Goal: Transaction & Acquisition: Purchase product/service

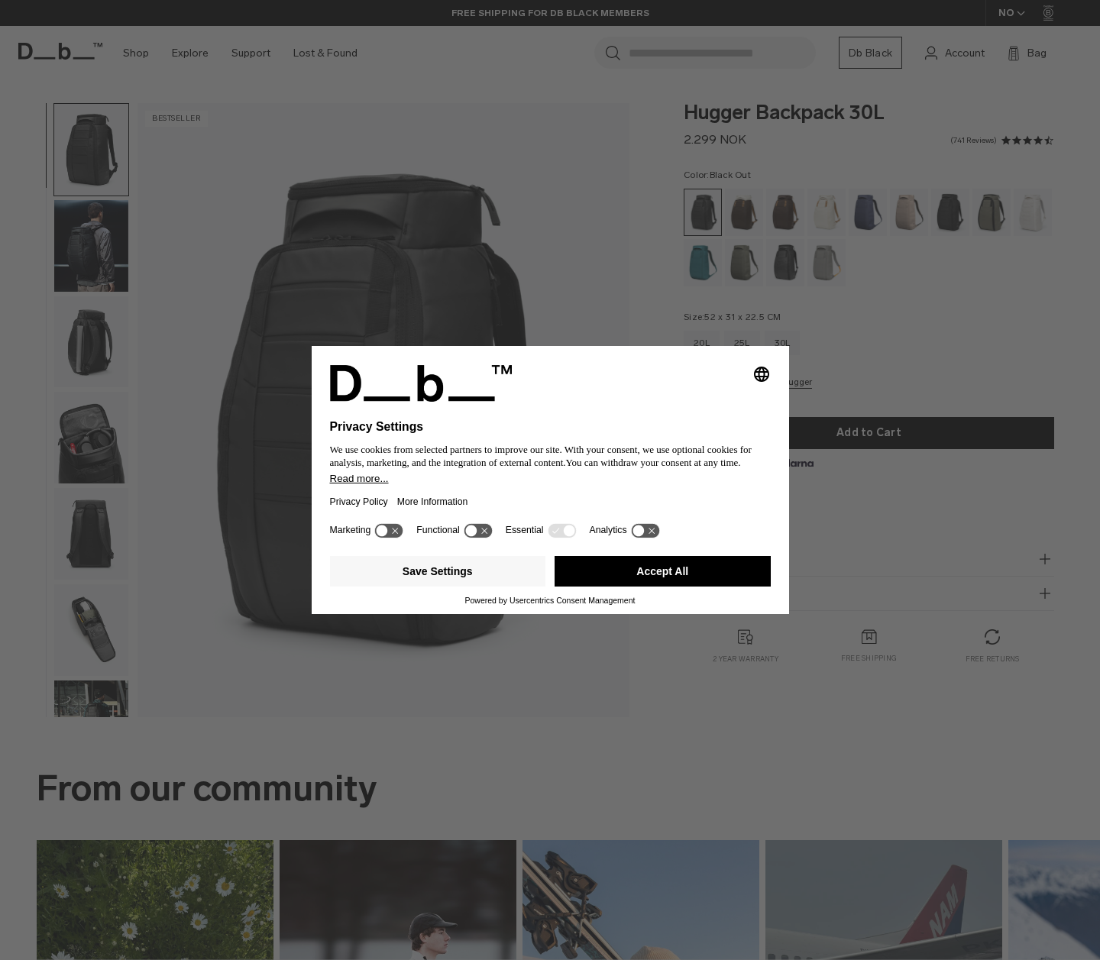
click at [642, 578] on button "Accept All" at bounding box center [662, 571] width 216 height 31
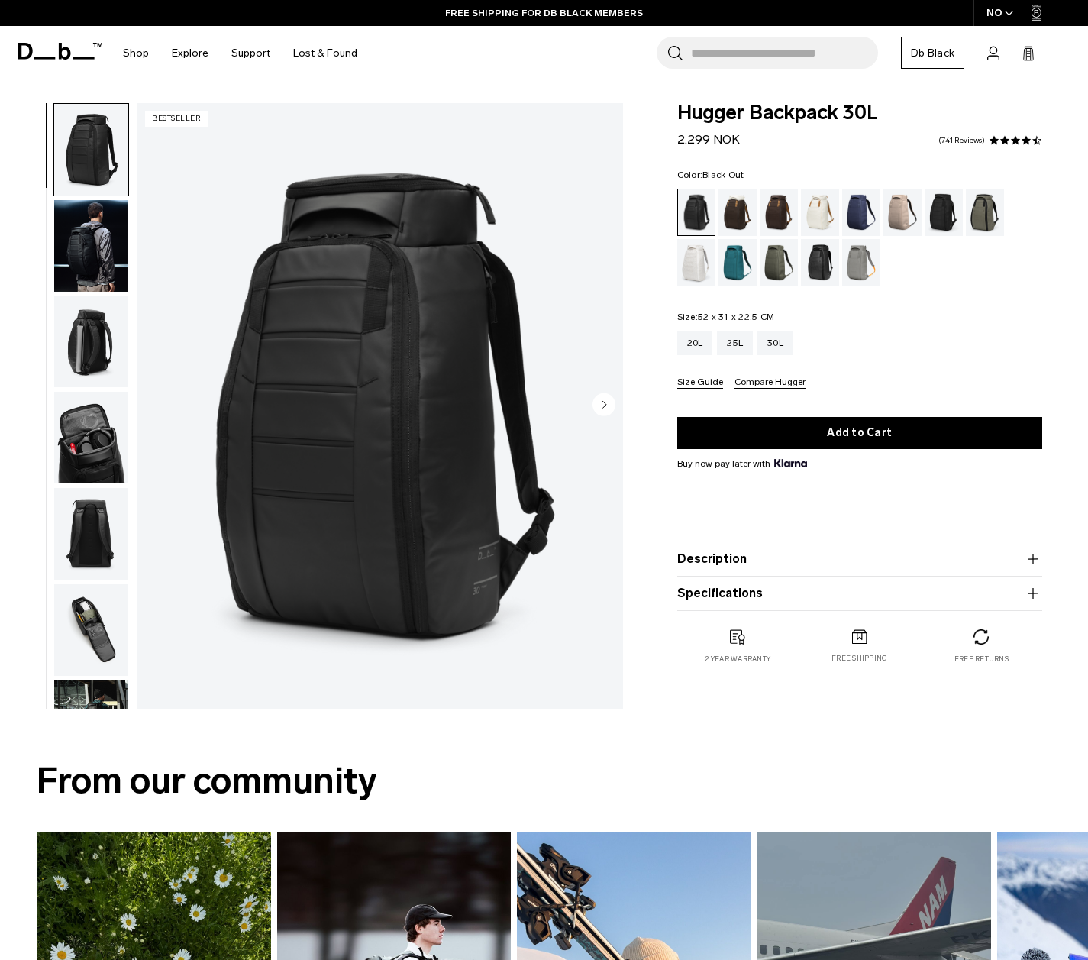
click at [79, 256] on img "button" at bounding box center [91, 246] width 74 height 92
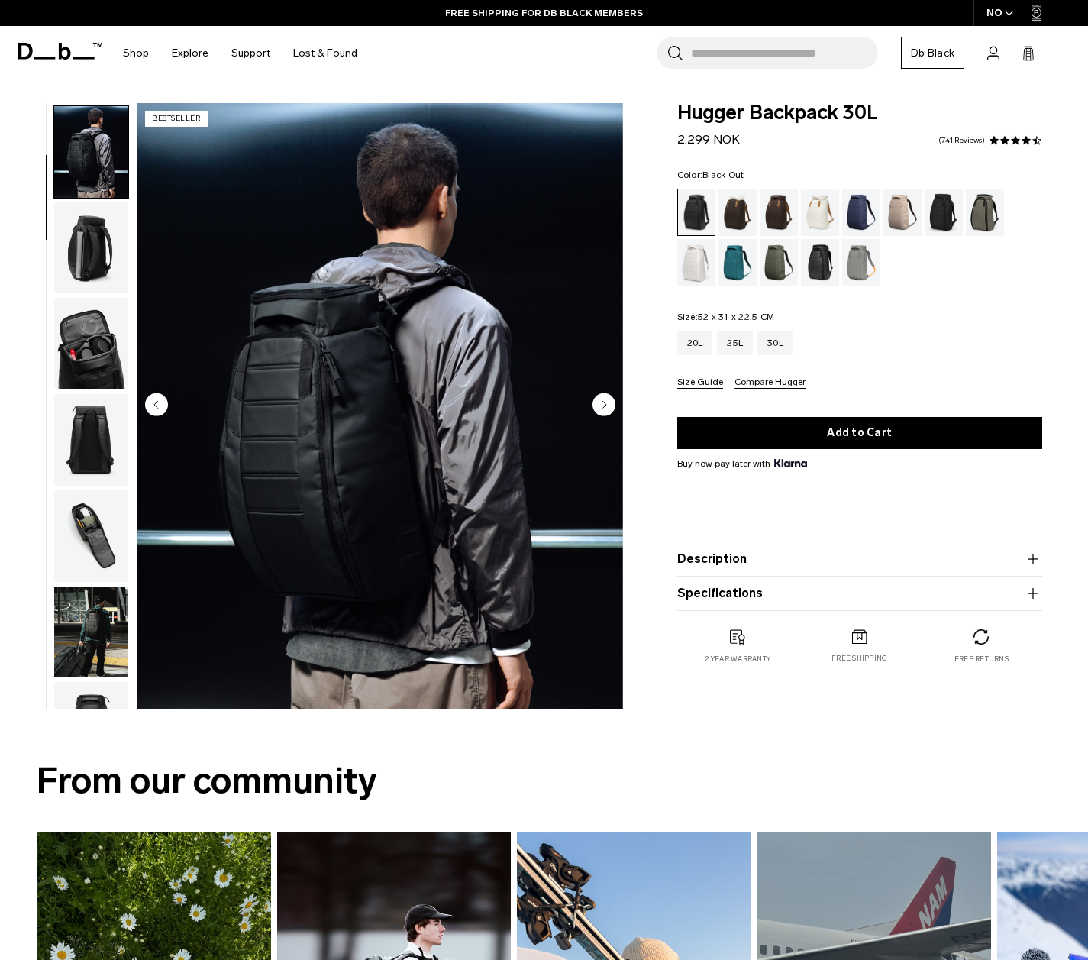
scroll to position [96, 0]
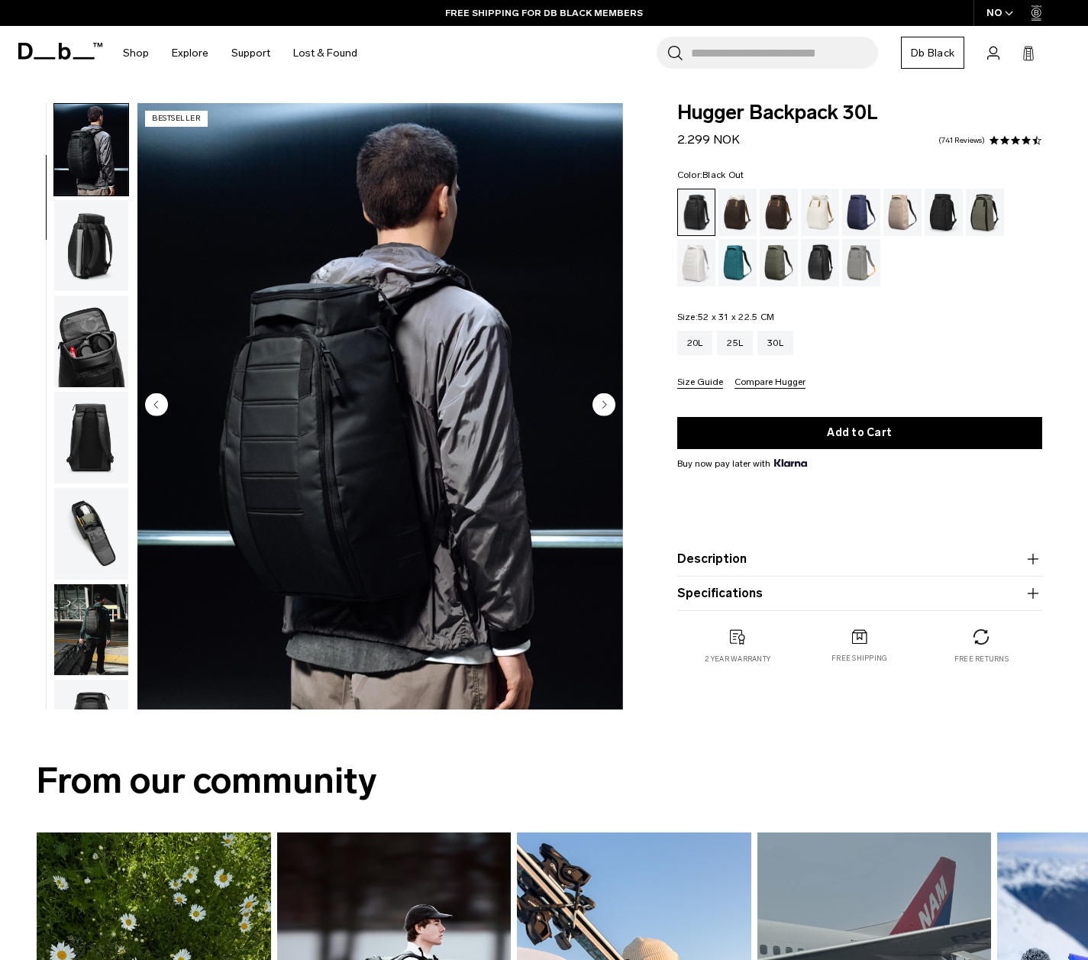
click at [97, 256] on img "button" at bounding box center [91, 246] width 74 height 92
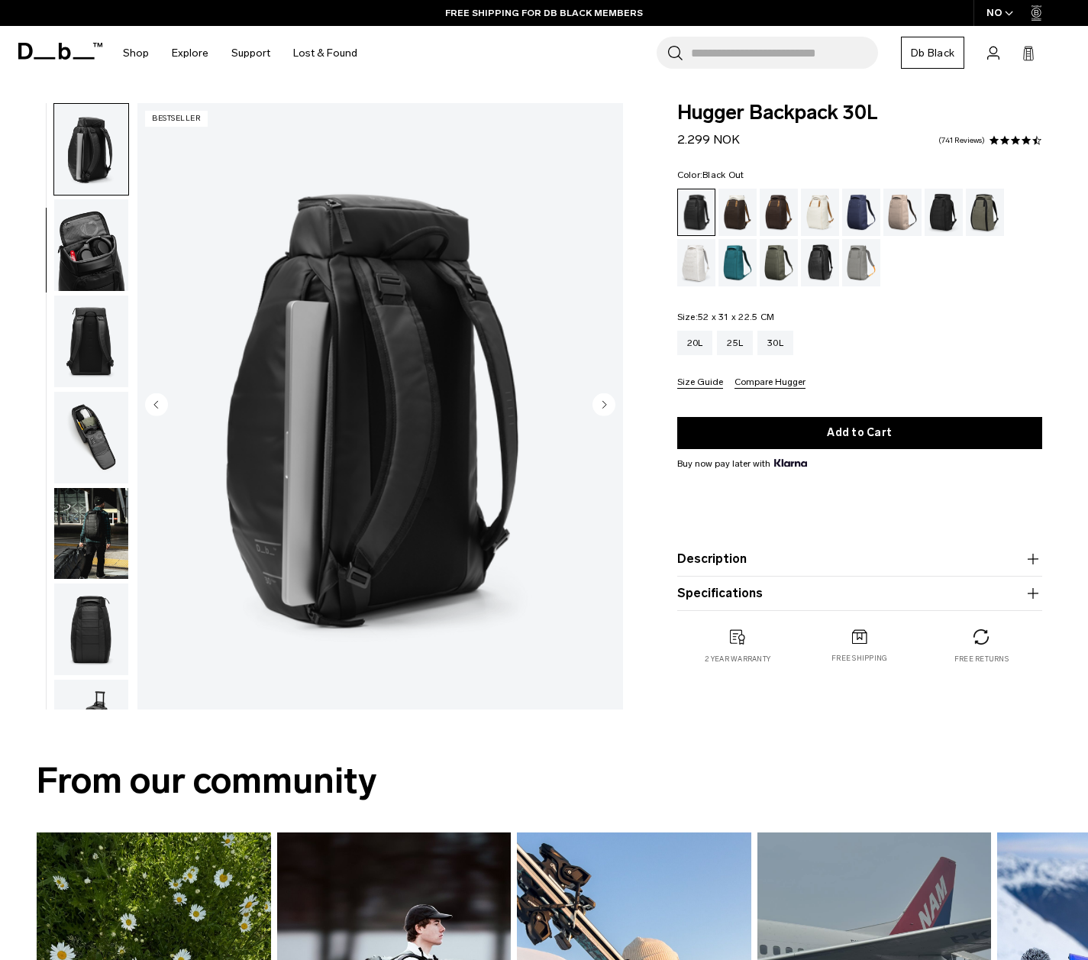
click at [102, 286] on img "button" at bounding box center [91, 245] width 74 height 92
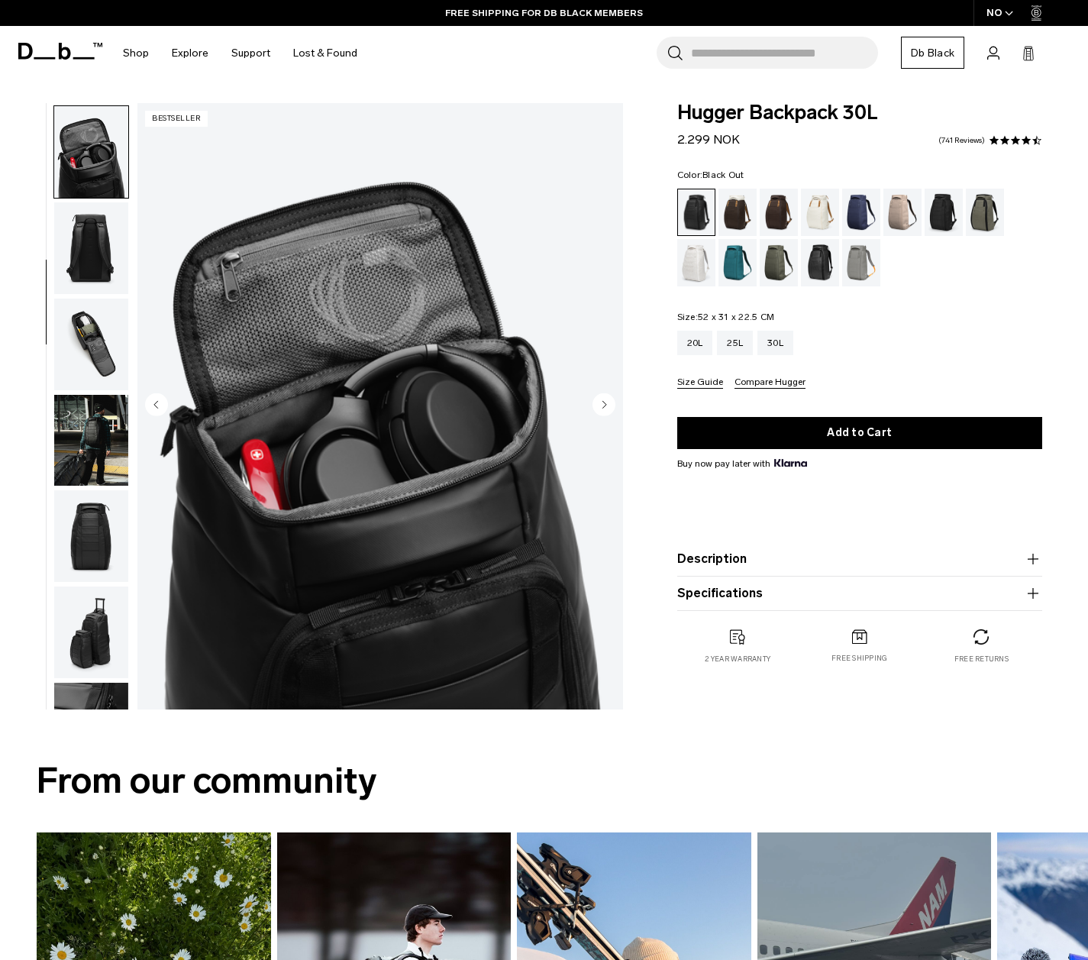
scroll to position [288, 0]
click at [100, 329] on img "button" at bounding box center [91, 342] width 74 height 92
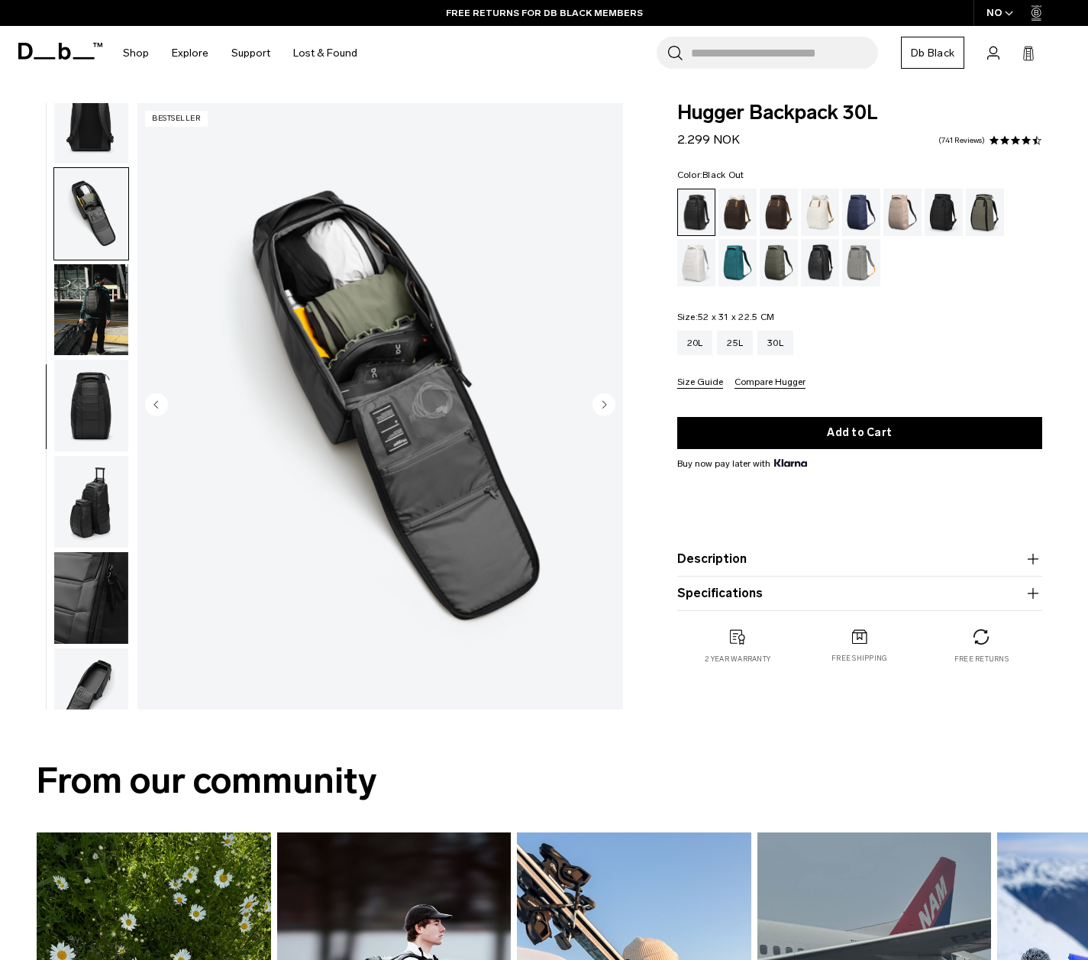
scroll to position [448, 0]
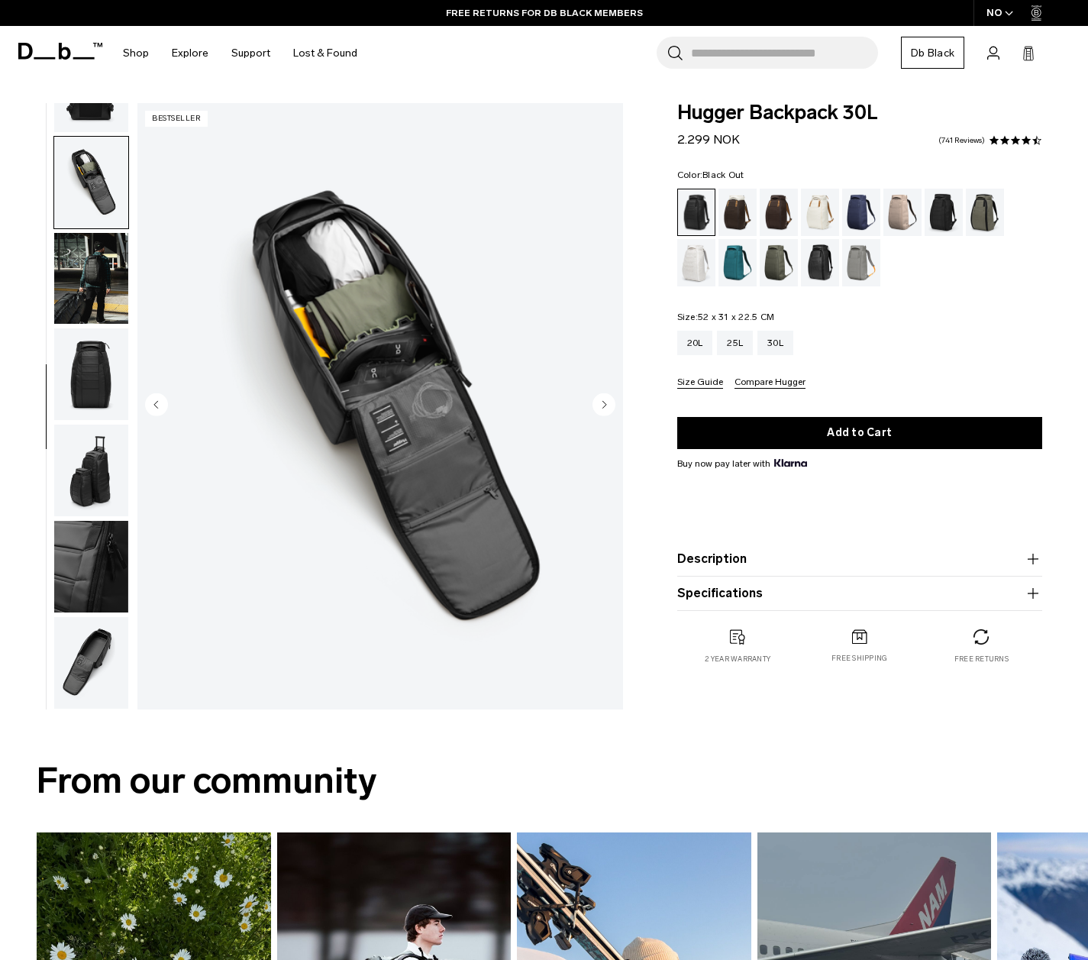
click at [86, 359] on img "button" at bounding box center [91, 374] width 74 height 92
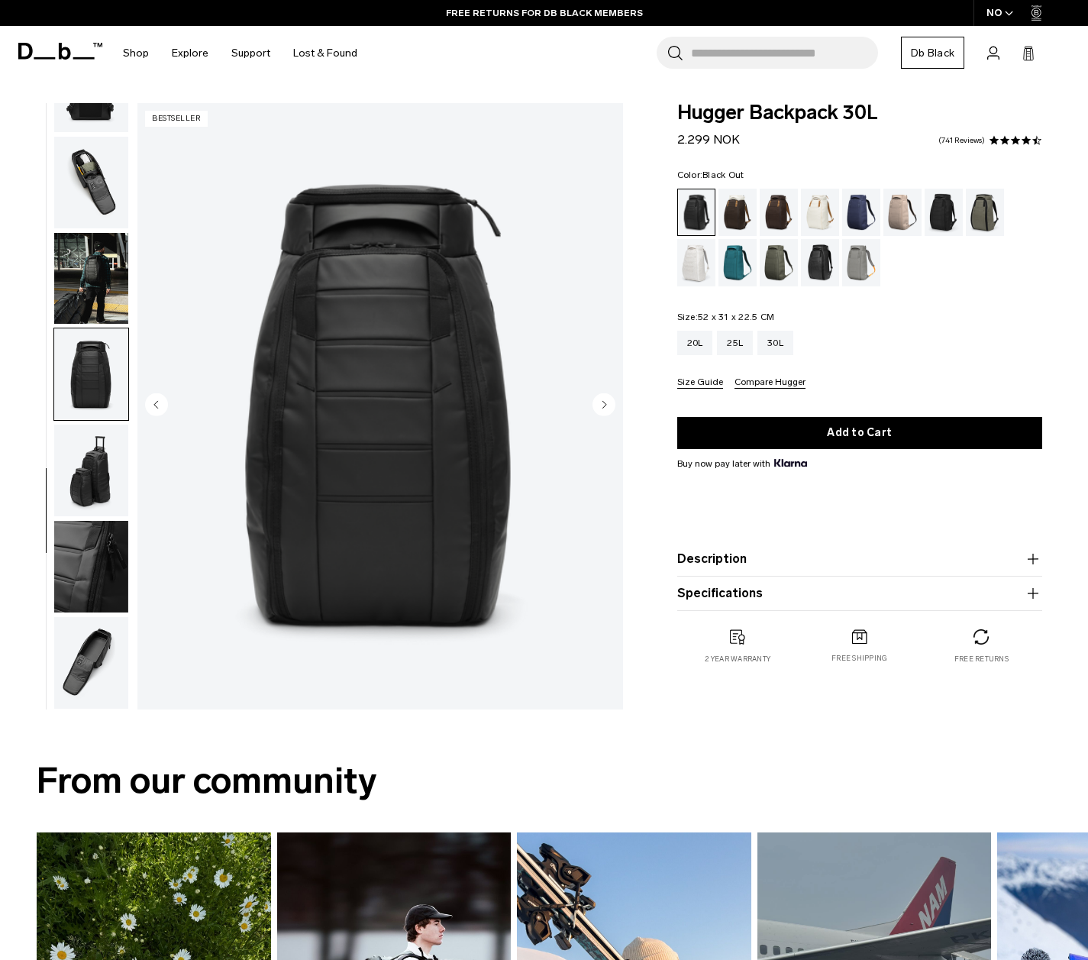
click at [87, 448] on img "button" at bounding box center [91, 471] width 74 height 92
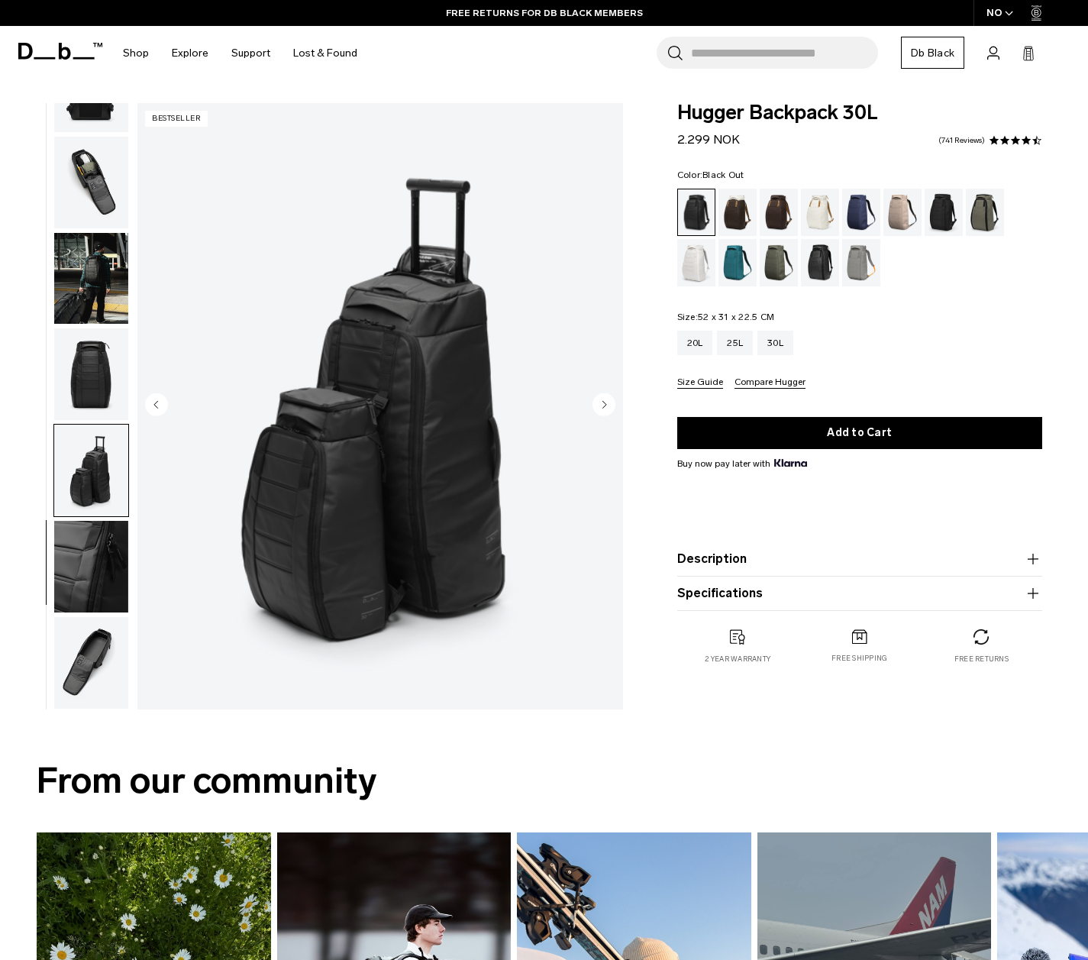
click at [72, 534] on img "button" at bounding box center [91, 567] width 74 height 92
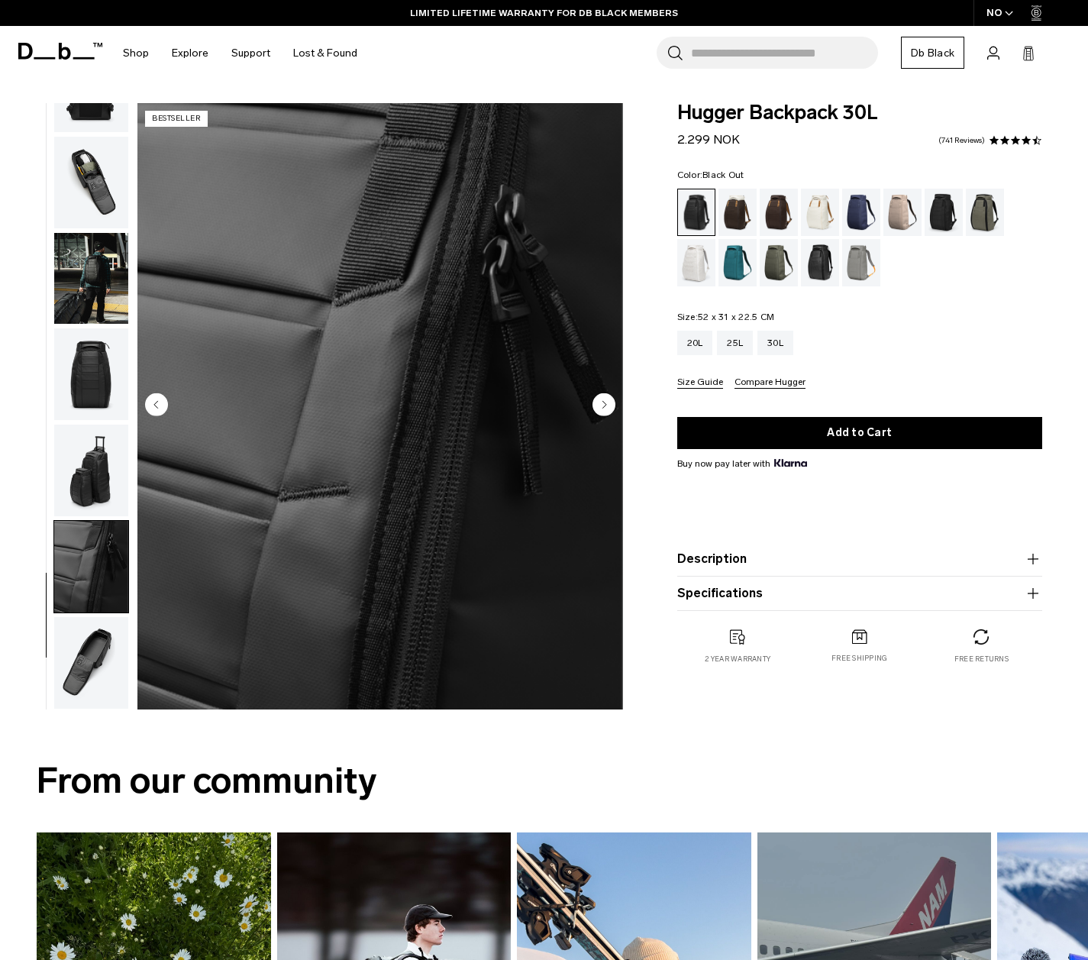
click at [77, 654] on img "button" at bounding box center [91, 663] width 74 height 92
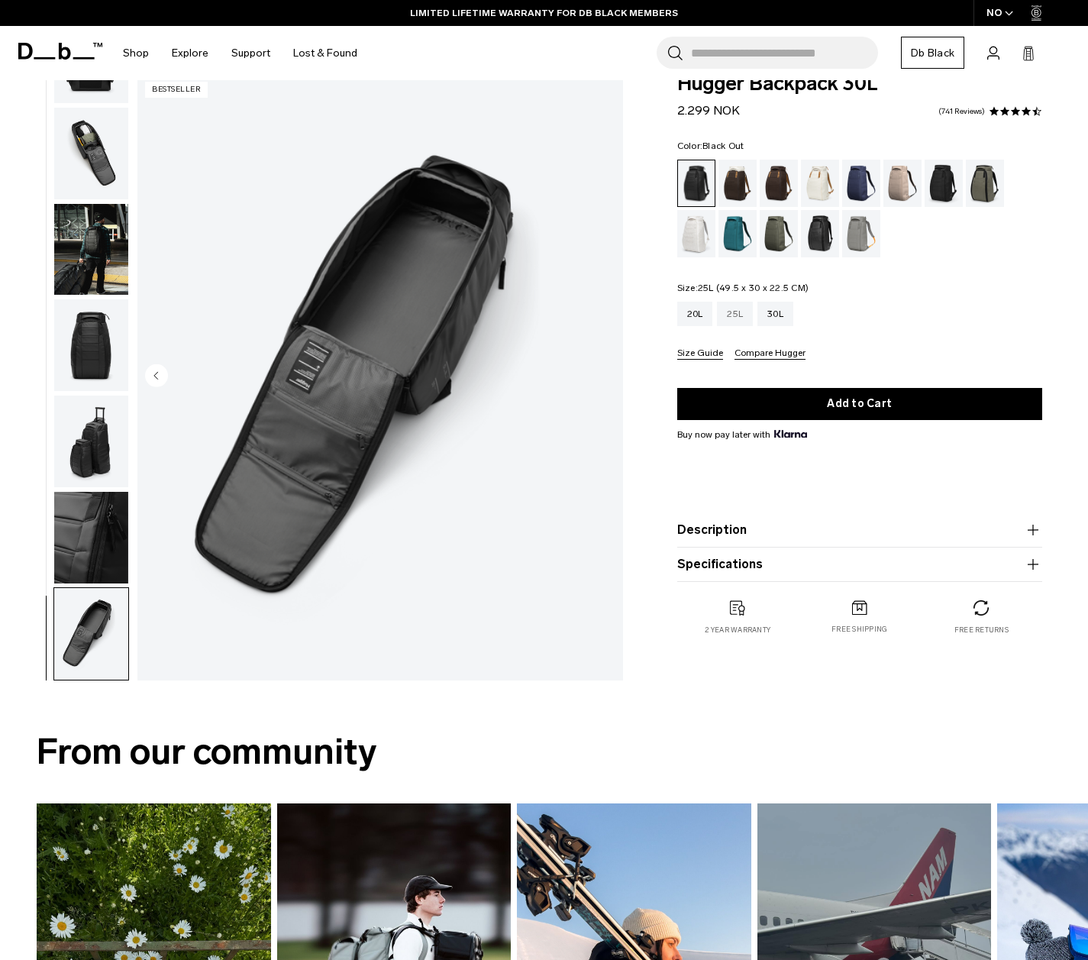
scroll to position [0, 0]
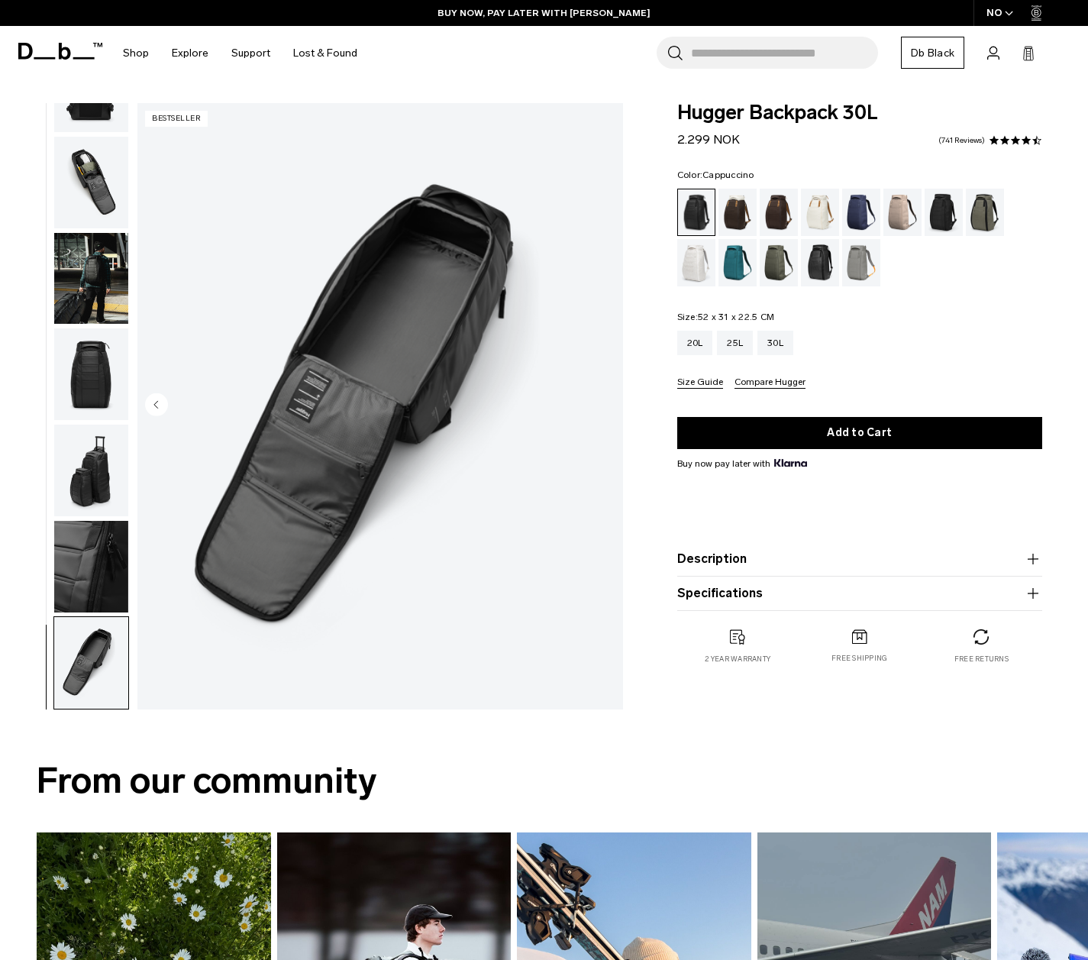
click at [739, 216] on div "Cappuccino" at bounding box center [738, 212] width 39 height 47
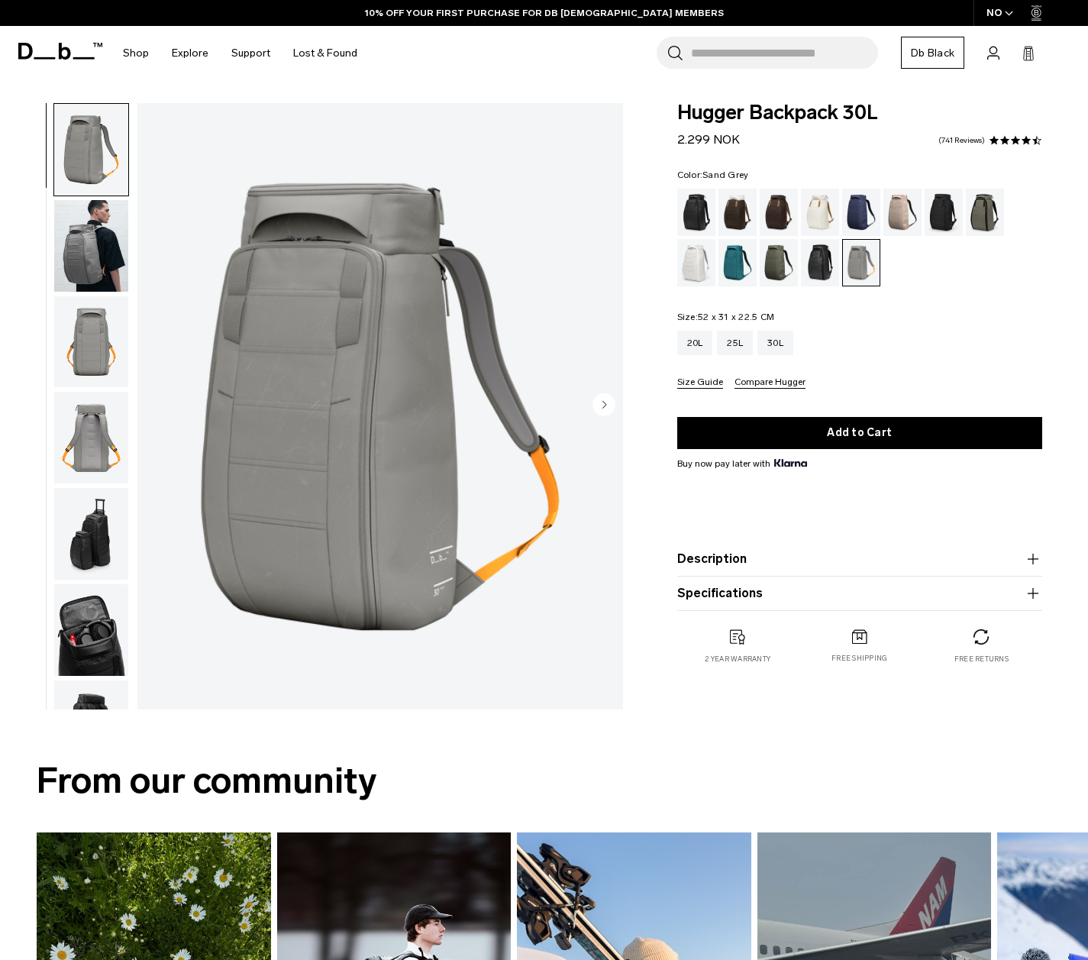
click at [76, 265] on img "button" at bounding box center [91, 246] width 74 height 92
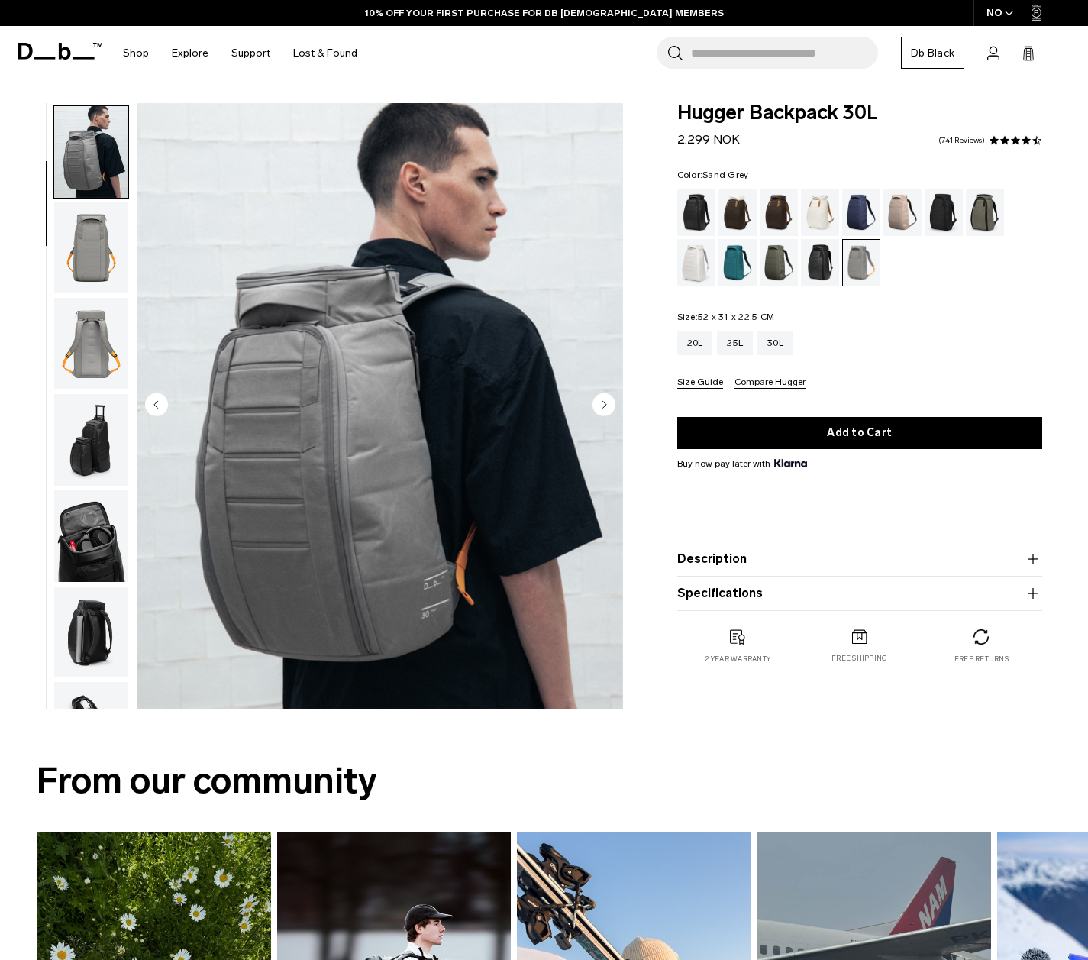
scroll to position [96, 0]
click at [78, 325] on img "button" at bounding box center [91, 342] width 74 height 92
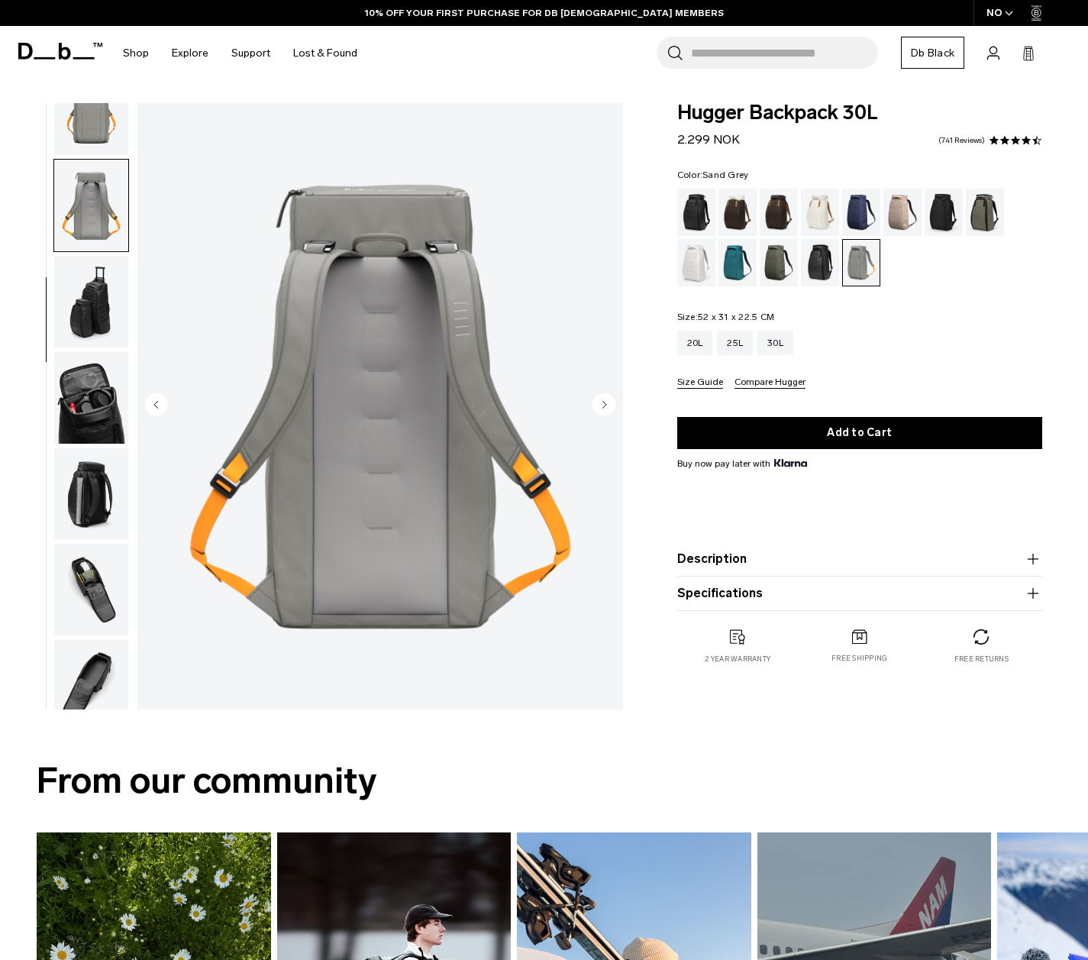
scroll to position [288, 0]
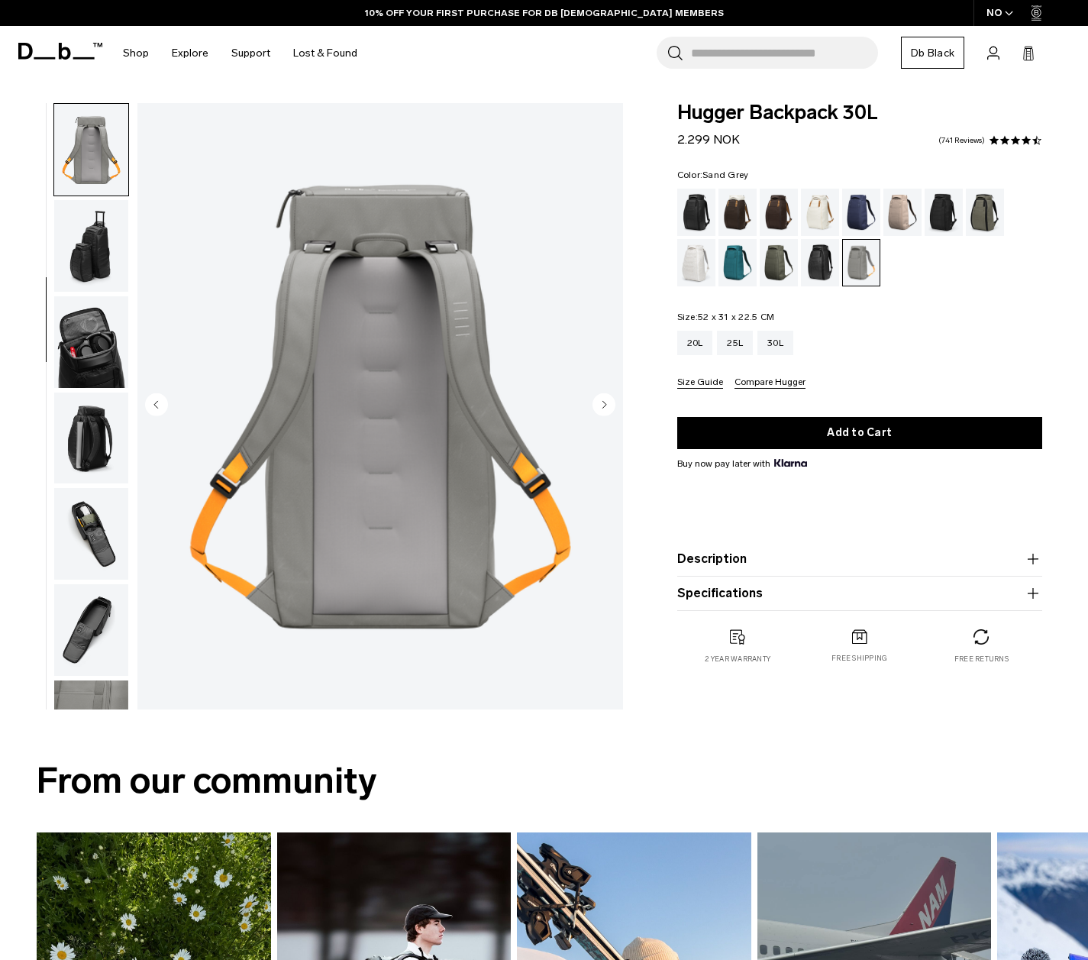
click at [87, 245] on img "button" at bounding box center [91, 246] width 74 height 92
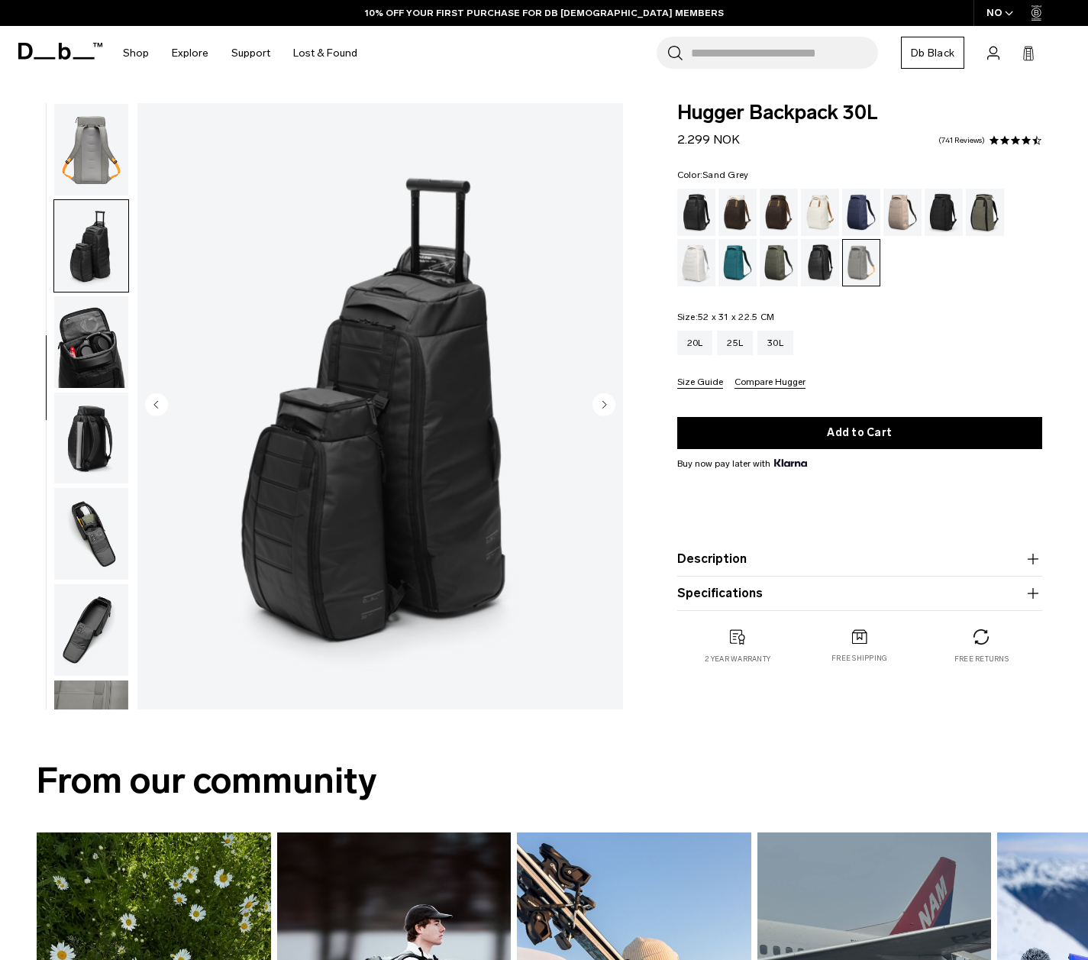
scroll to position [351, 0]
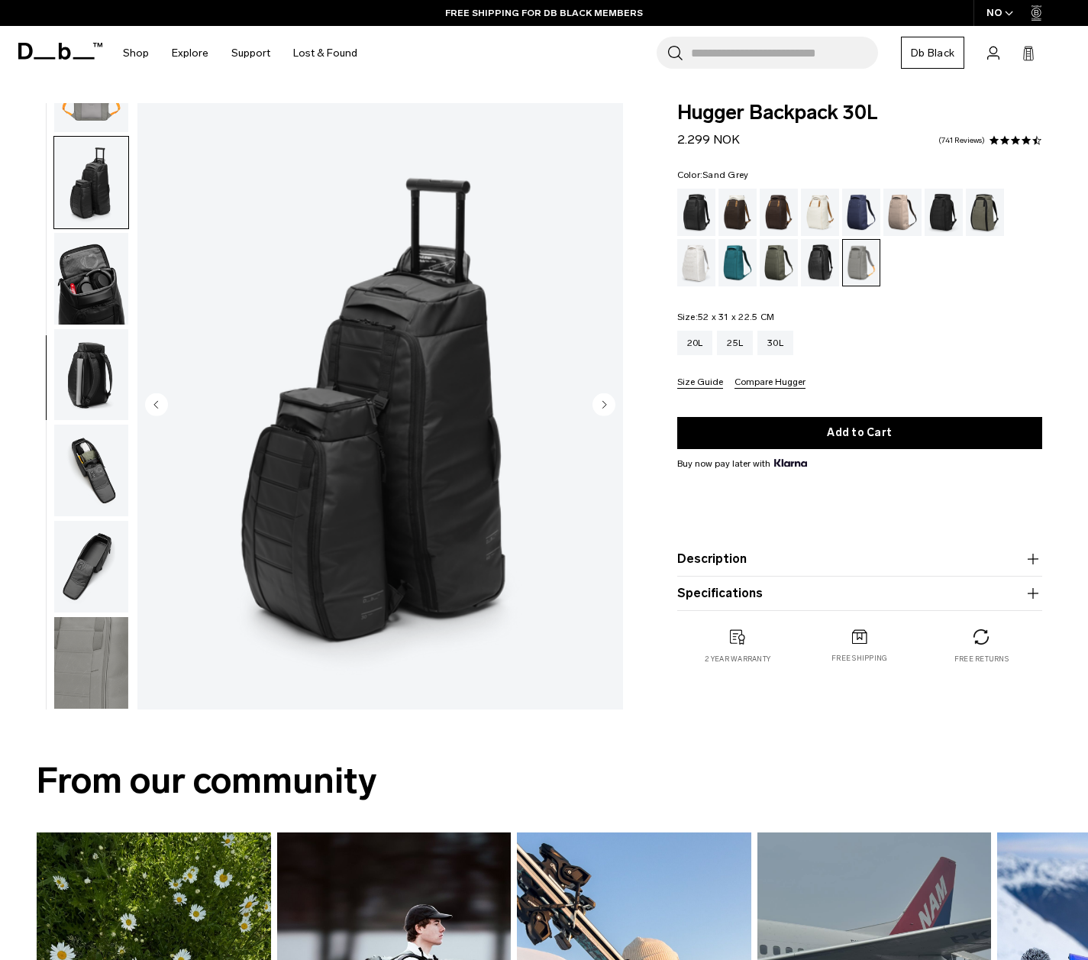
click at [87, 267] on img "button" at bounding box center [91, 279] width 74 height 92
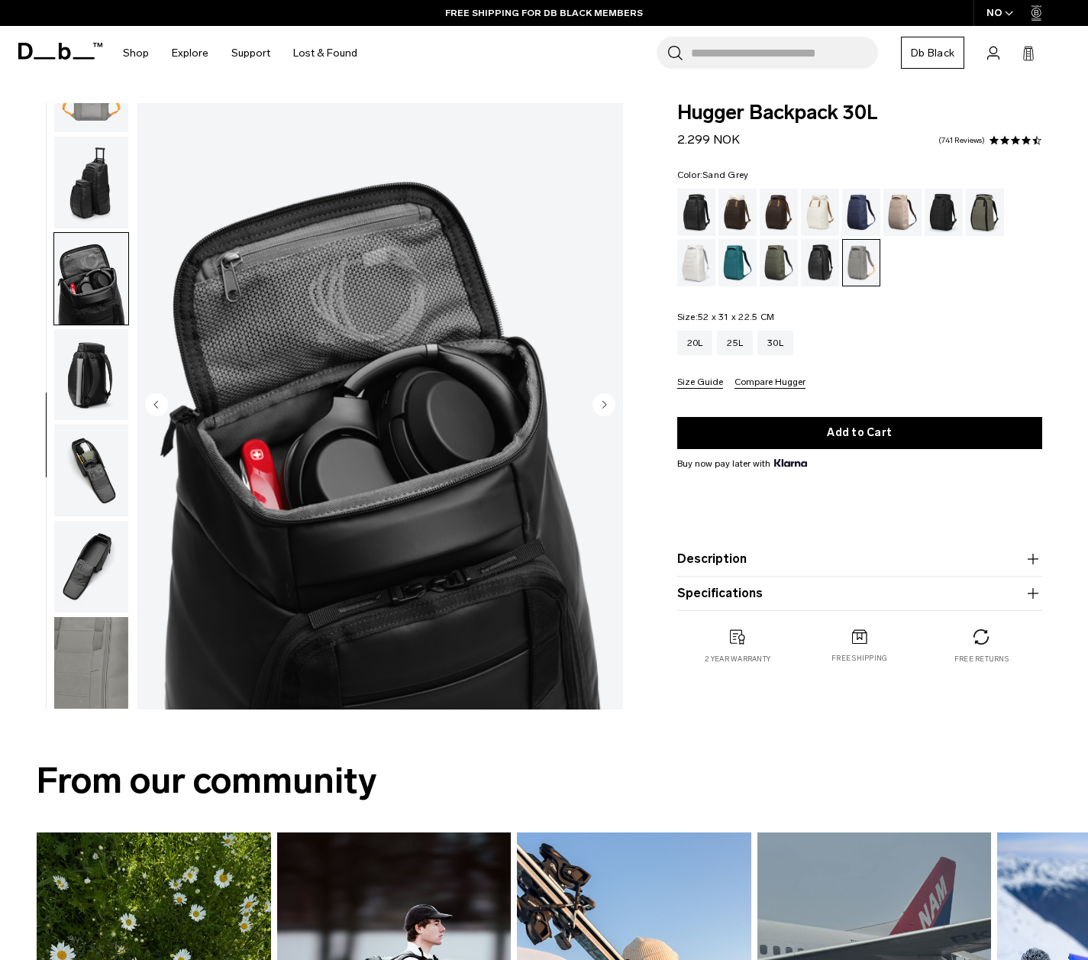
click at [80, 369] on img "button" at bounding box center [91, 375] width 74 height 92
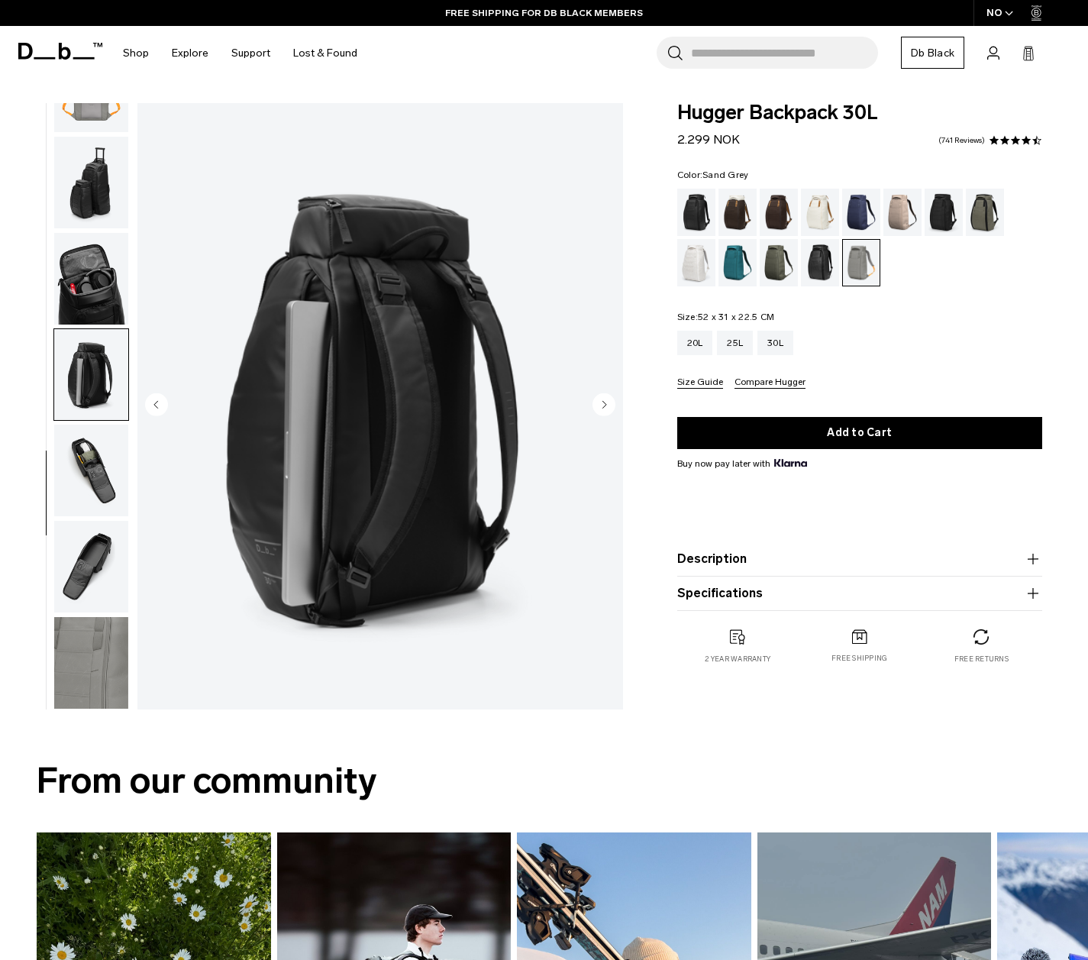
click at [76, 444] on img "button" at bounding box center [91, 471] width 74 height 92
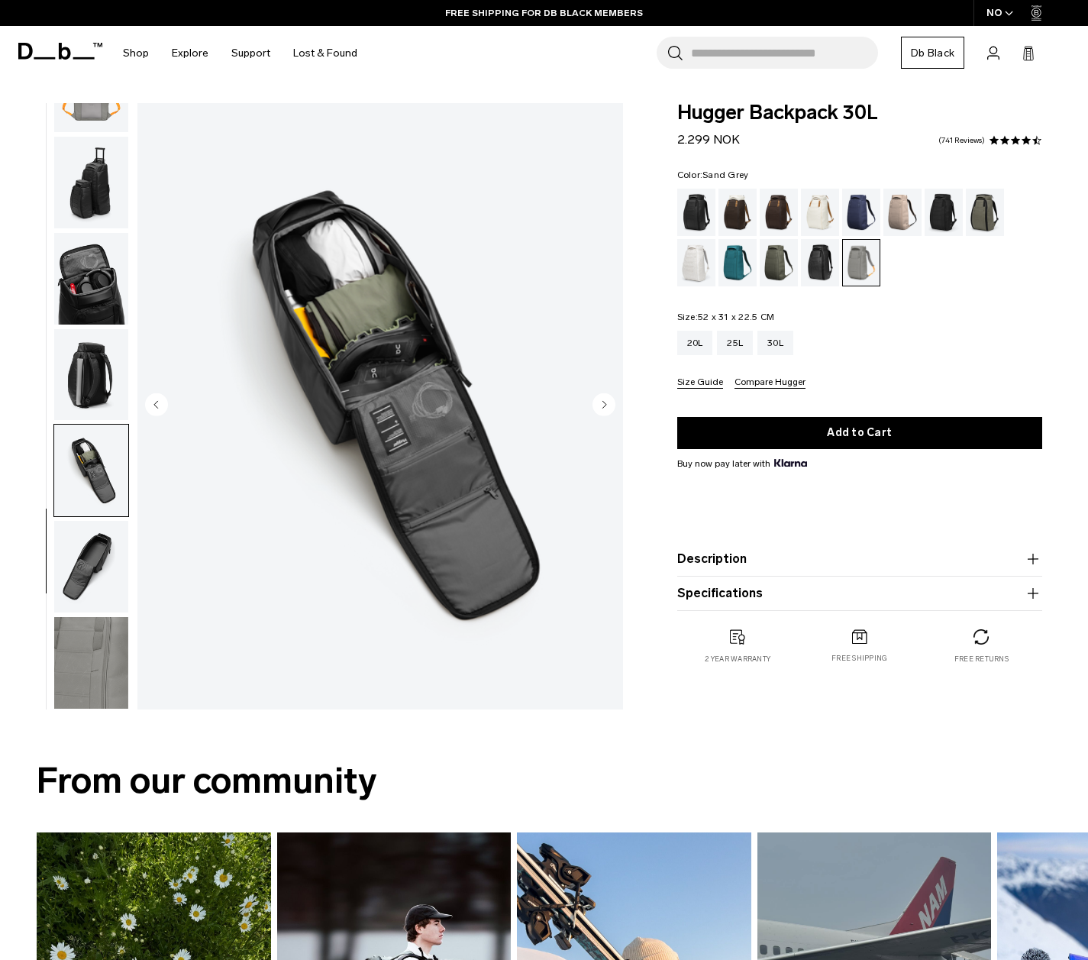
click at [76, 556] on img "button" at bounding box center [91, 567] width 74 height 92
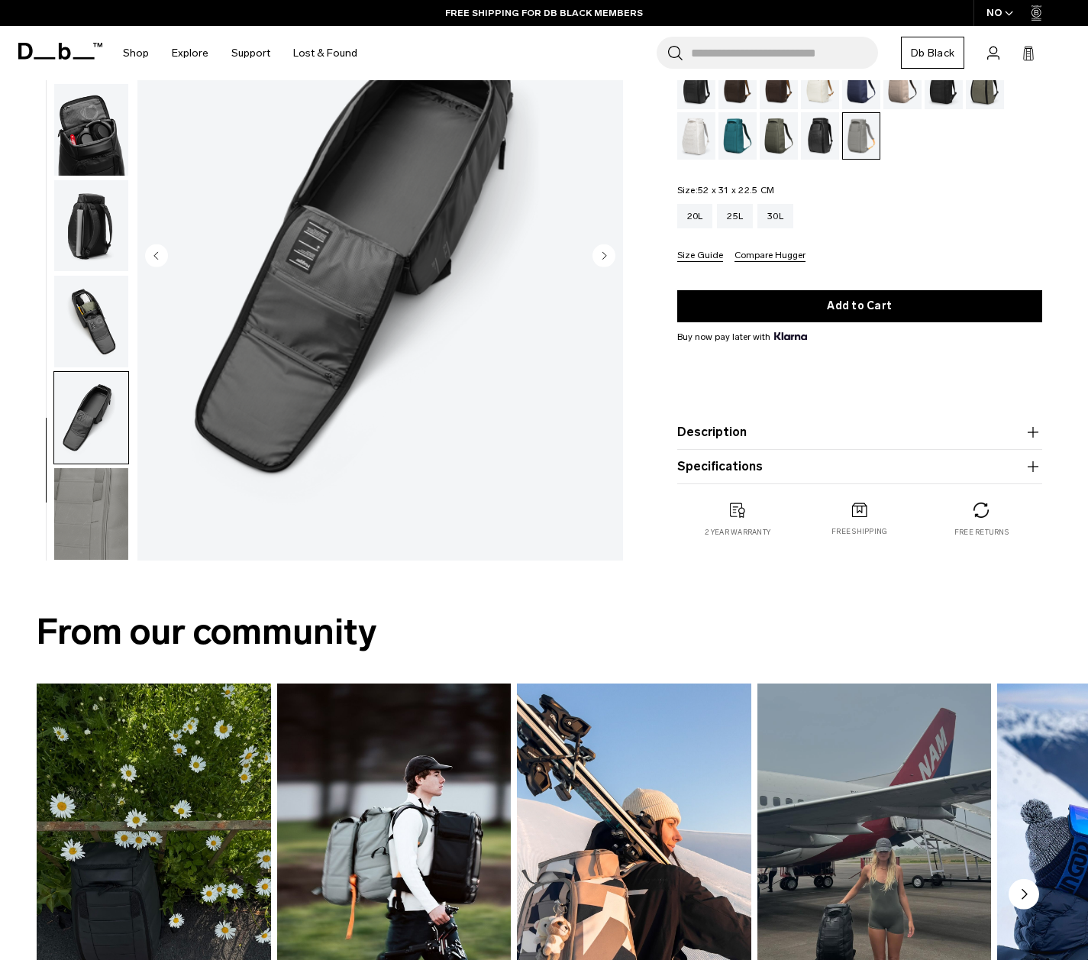
scroll to position [153, 0]
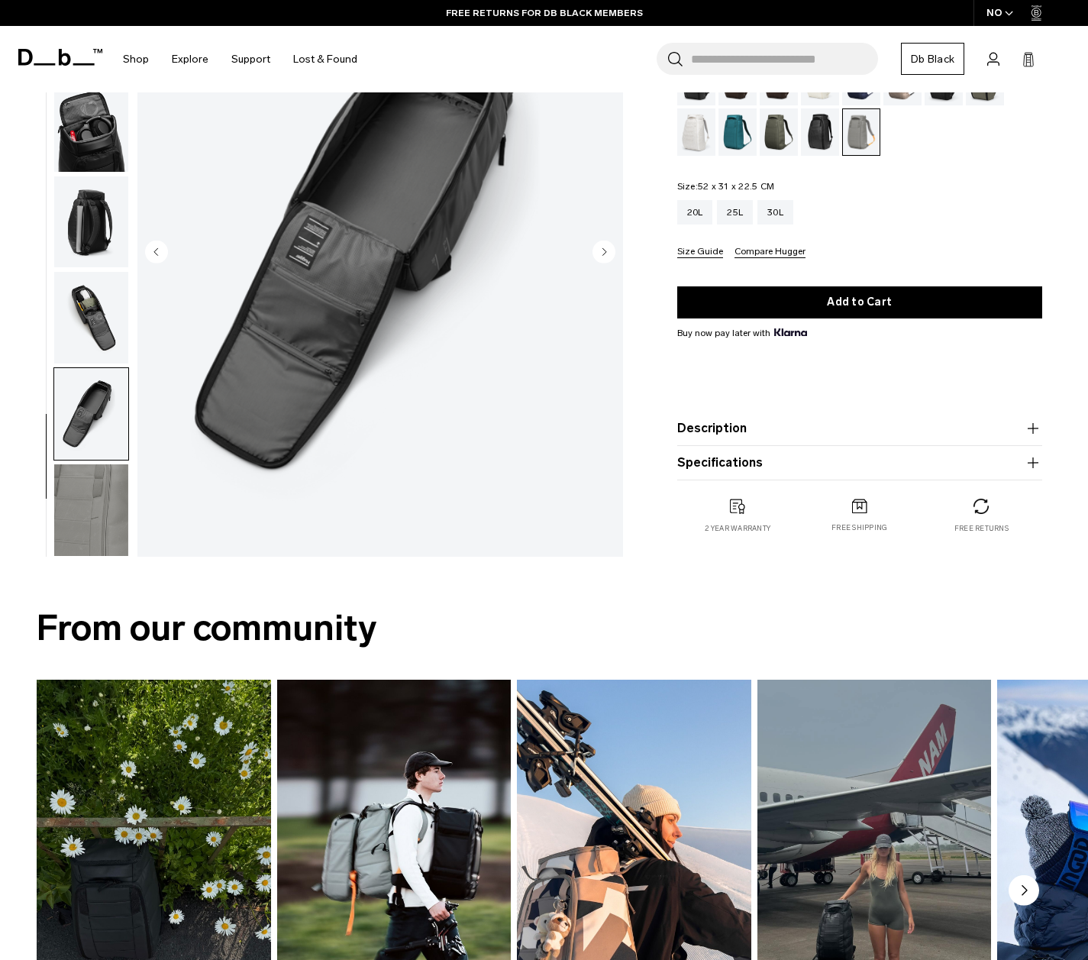
click at [88, 521] on img "button" at bounding box center [91, 510] width 74 height 92
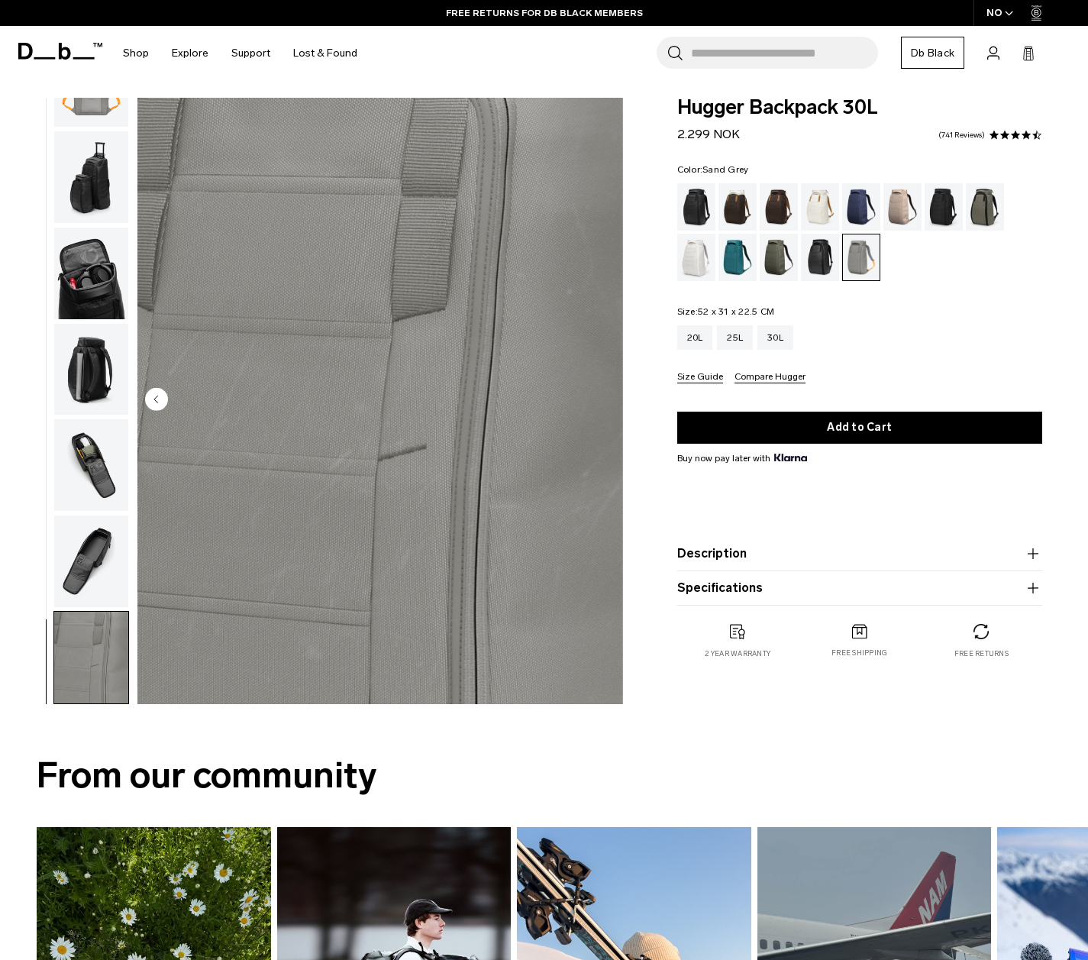
scroll to position [0, 0]
